Goal: Information Seeking & Learning: Learn about a topic

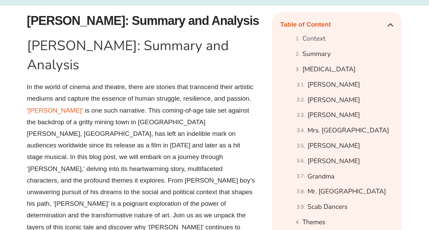
scroll to position [374, 0]
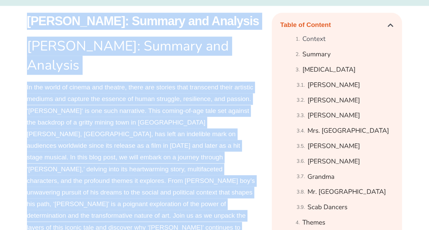
drag, startPoint x: 25, startPoint y: 16, endPoint x: 97, endPoint y: 216, distance: 212.7
drag, startPoint x: 97, startPoint y: 216, endPoint x: 71, endPoint y: 104, distance: 114.6
click at [71, 104] on p "In the world of cinema and theatre, there are stories that transcend their arti…" at bounding box center [141, 163] width 229 height 163
click at [220, 46] on h1 "[PERSON_NAME]: Summary and Analysis" at bounding box center [141, 56] width 229 height 38
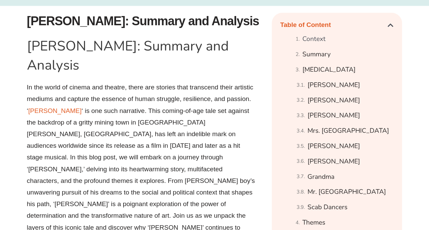
drag, startPoint x: 391, startPoint y: 5, endPoint x: 405, endPoint y: 12, distance: 16.5
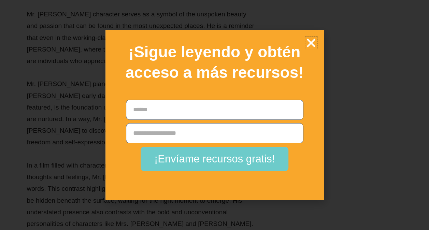
scroll to position [6260, 0]
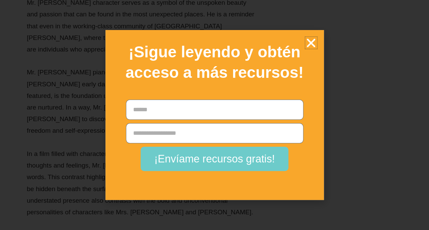
drag, startPoint x: 29, startPoint y: 21, endPoint x: 178, endPoint y: 212, distance: 241.9
click at [310, 42] on icon "Cerrar" at bounding box center [311, 43] width 12 height 12
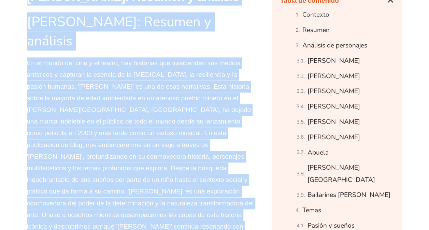
click at [84, 107] on p "En el mundo del cine y el teatro, hay historias que trascienden sus medios artí…" at bounding box center [141, 150] width 229 height 187
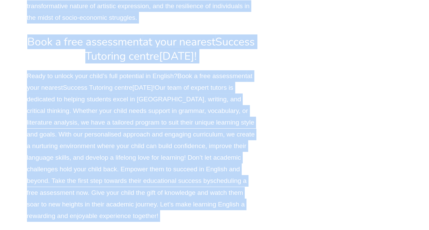
scroll to position [12762, 0]
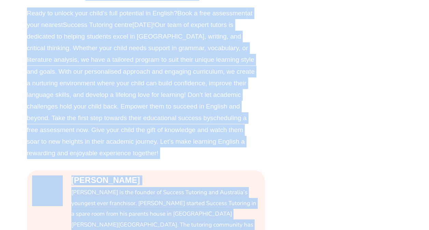
drag, startPoint x: 29, startPoint y: 191, endPoint x: 126, endPoint y: 55, distance: 167.4
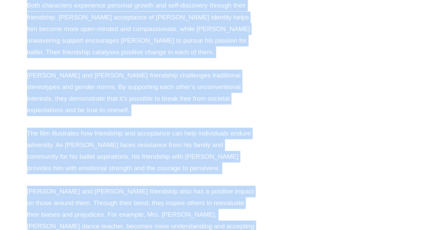
scroll to position [11702, 0]
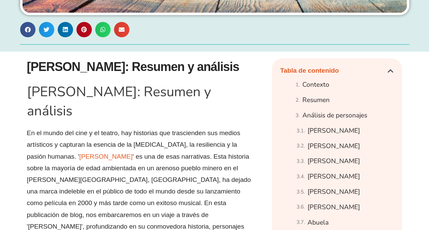
scroll to position [330, 0]
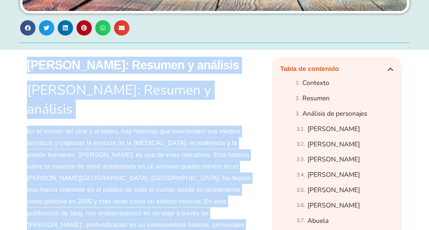
drag, startPoint x: 184, startPoint y: 214, endPoint x: 27, endPoint y: 65, distance: 215.5
copy div "Lorem Ipsum: Dolorsi a consecte Adipi Elits: Doeiusm t incididu Ut la etdol mag…"
